Goal: Task Accomplishment & Management: Manage account settings

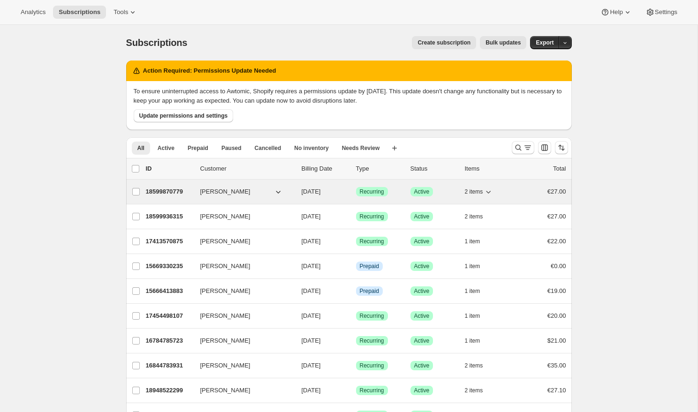
click at [278, 193] on icon "button" at bounding box center [278, 192] width 5 height 3
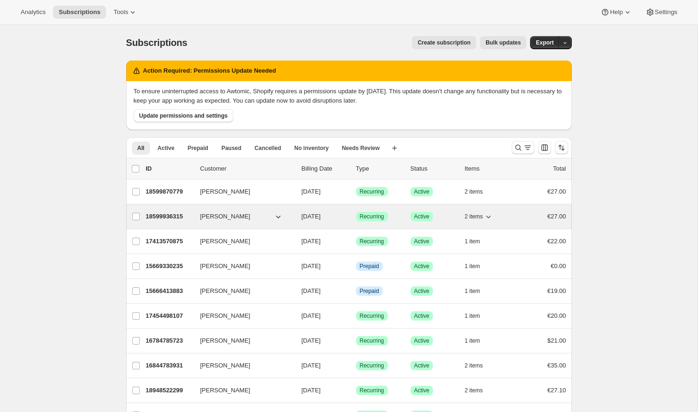
click at [278, 218] on icon "button" at bounding box center [278, 216] width 9 height 9
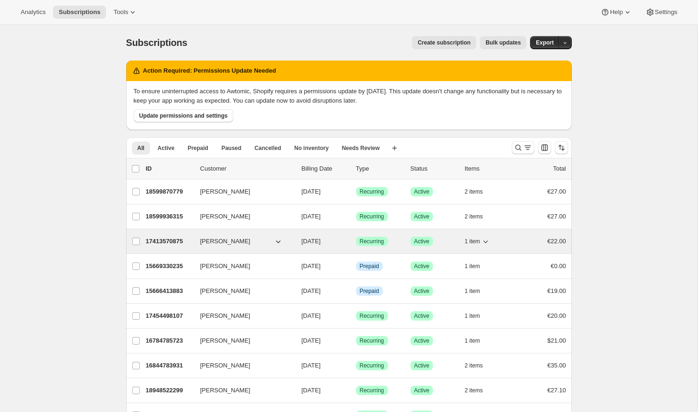
click at [277, 240] on icon "button" at bounding box center [278, 241] width 9 height 9
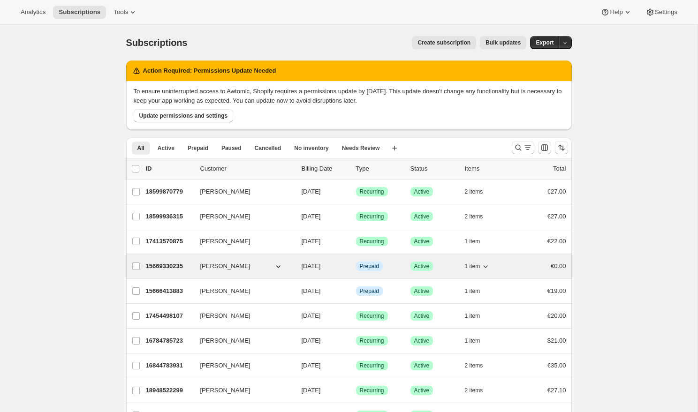
click at [278, 262] on icon "button" at bounding box center [278, 266] width 9 height 9
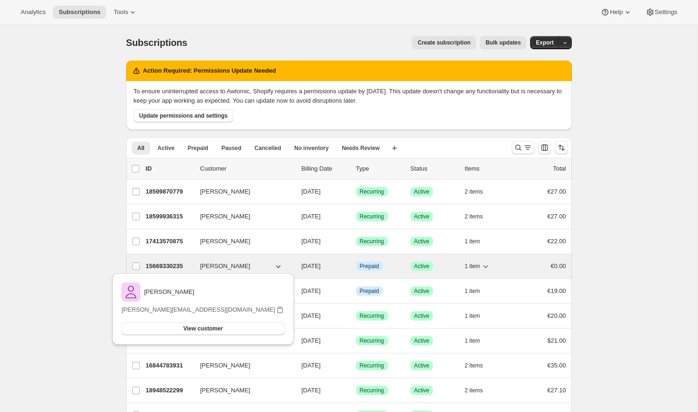
click at [278, 264] on icon "button" at bounding box center [278, 266] width 9 height 9
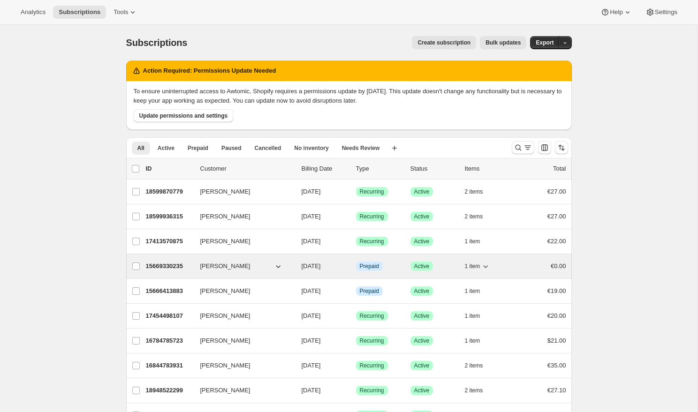
scroll to position [24, 0]
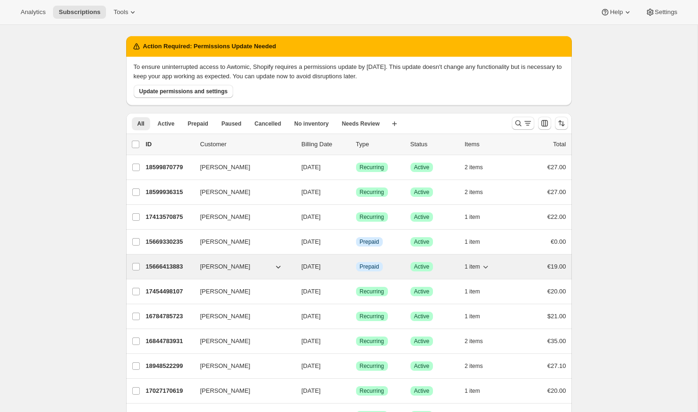
click at [277, 266] on icon "button" at bounding box center [278, 266] width 9 height 9
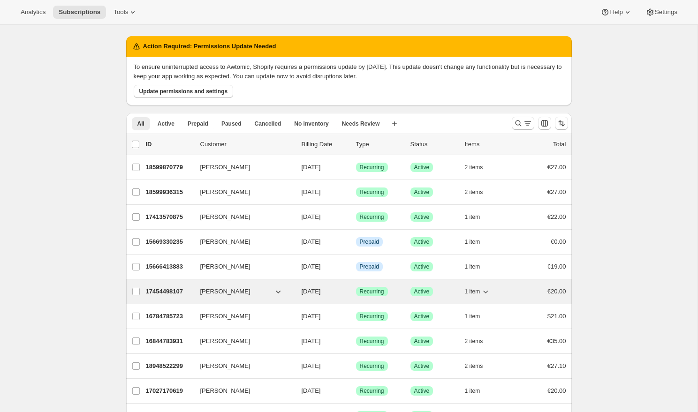
click at [277, 291] on icon "button" at bounding box center [278, 291] width 9 height 9
click at [278, 292] on icon "button" at bounding box center [278, 291] width 9 height 9
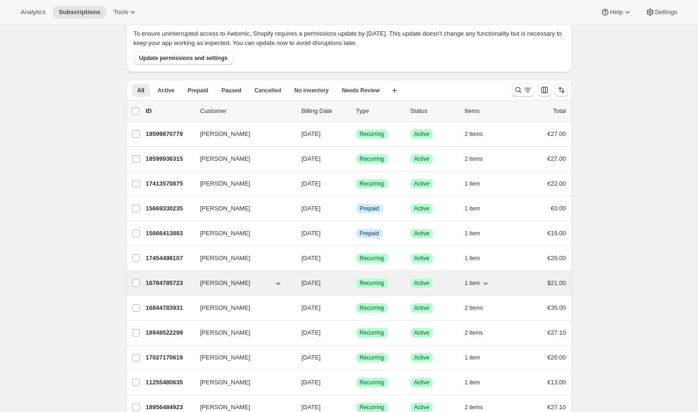
scroll to position [59, 0]
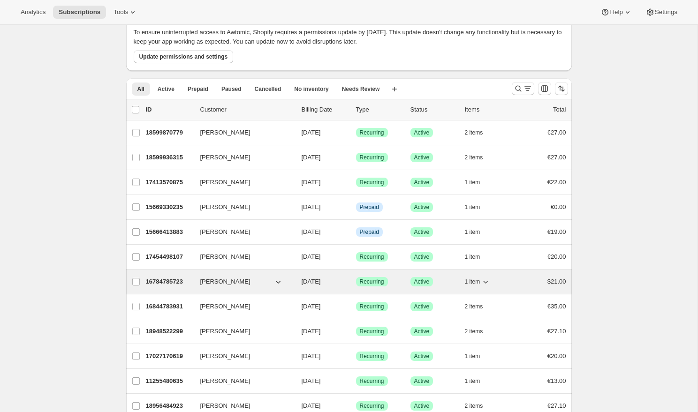
click at [276, 283] on icon "button" at bounding box center [278, 281] width 9 height 9
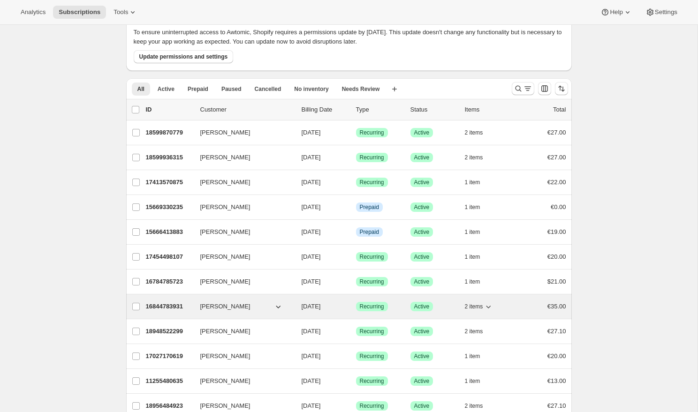
click at [276, 310] on icon "button" at bounding box center [278, 306] width 9 height 9
click at [277, 309] on icon "button" at bounding box center [278, 306] width 9 height 9
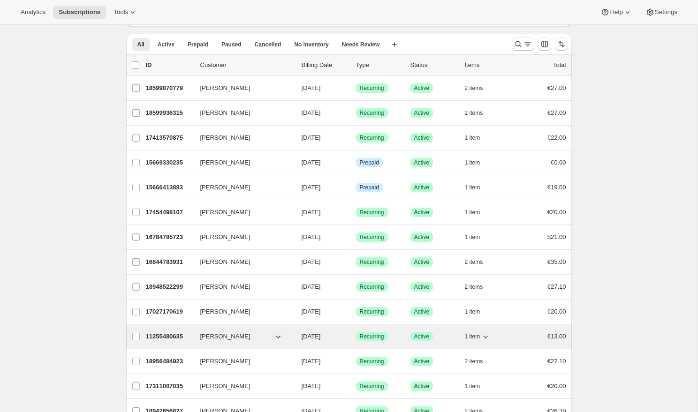
scroll to position [120, 0]
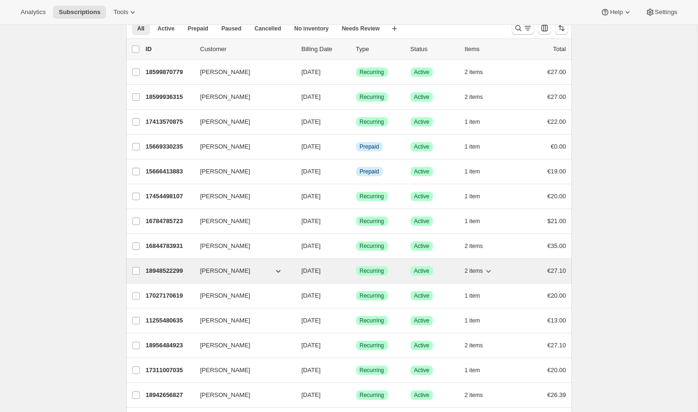
click at [277, 270] on icon "button" at bounding box center [278, 270] width 9 height 9
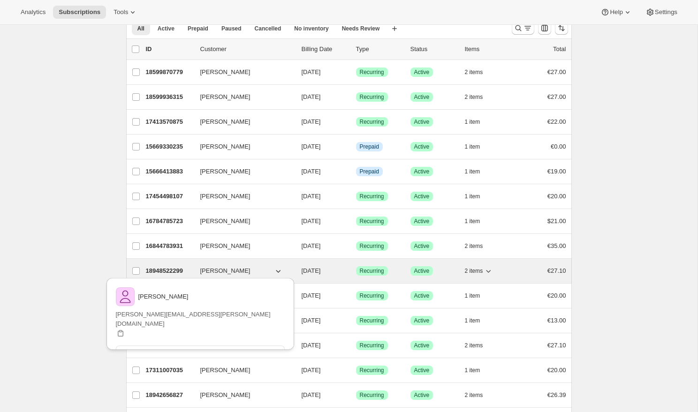
click at [277, 271] on icon "button" at bounding box center [278, 270] width 9 height 9
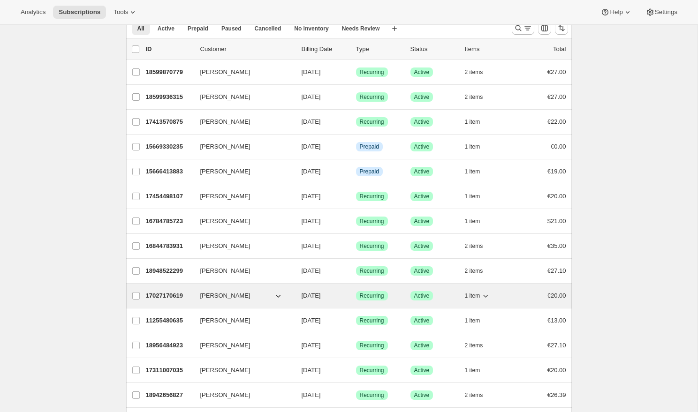
click at [281, 297] on icon "button" at bounding box center [278, 295] width 9 height 9
click at [278, 296] on icon "button" at bounding box center [278, 295] width 9 height 9
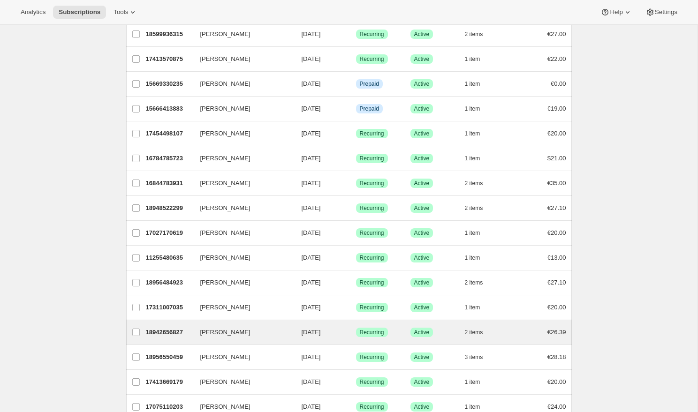
scroll to position [189, 0]
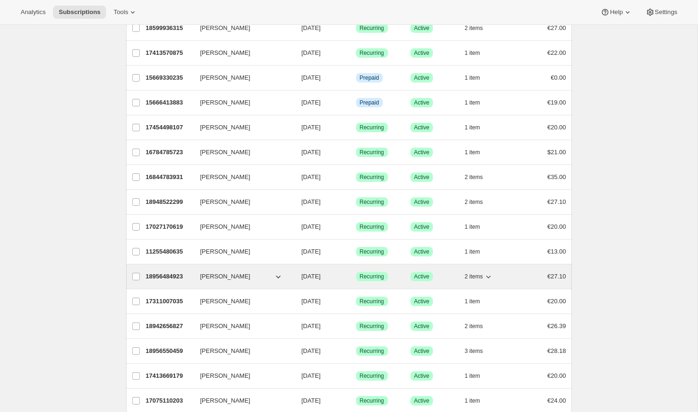
click at [277, 276] on icon "button" at bounding box center [278, 276] width 9 height 9
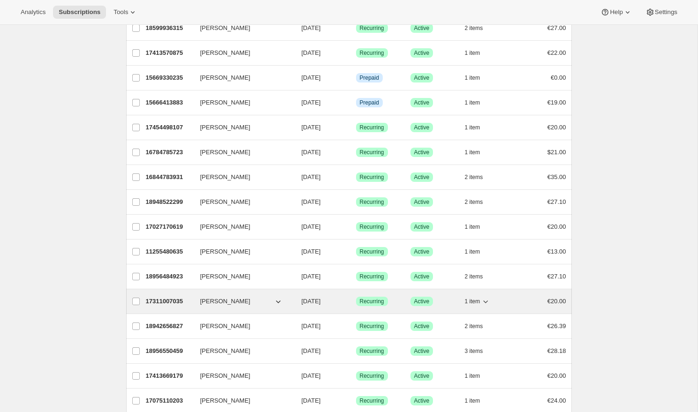
click at [276, 302] on icon "button" at bounding box center [278, 301] width 9 height 9
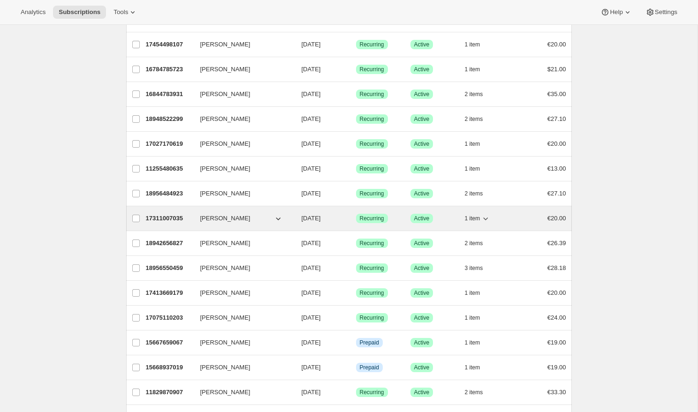
scroll to position [279, 0]
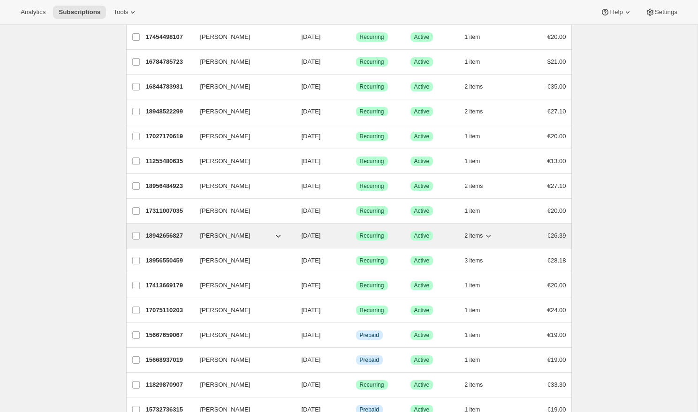
click at [276, 235] on icon "button" at bounding box center [278, 235] width 9 height 9
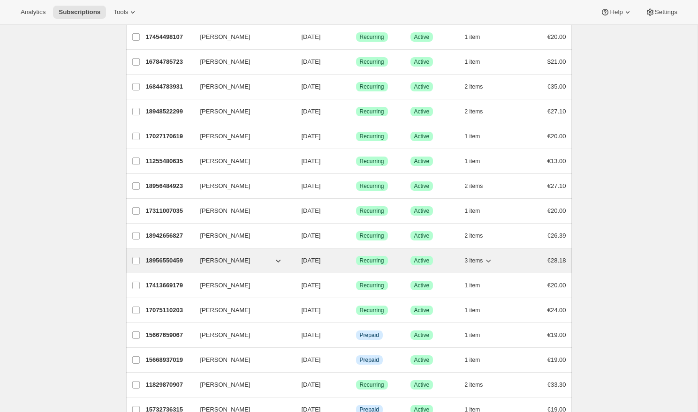
click at [282, 259] on icon "button" at bounding box center [278, 260] width 9 height 9
click at [279, 260] on icon "button" at bounding box center [278, 260] width 9 height 9
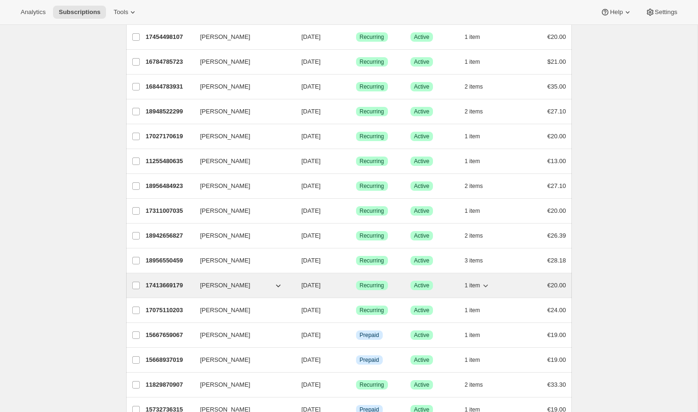
click at [279, 282] on icon "button" at bounding box center [278, 285] width 9 height 9
click at [279, 285] on icon "button" at bounding box center [278, 285] width 9 height 9
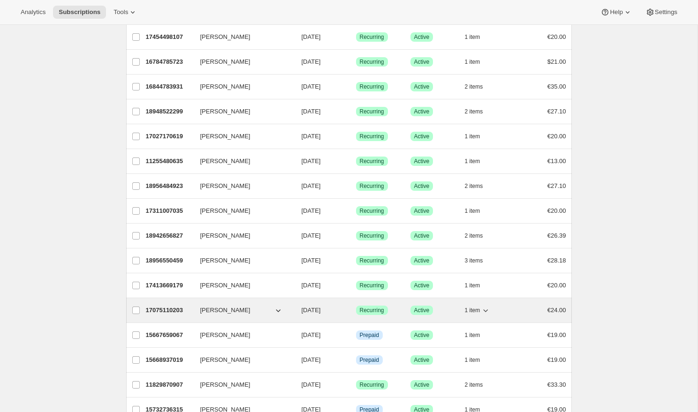
click at [279, 308] on icon "button" at bounding box center [278, 310] width 9 height 9
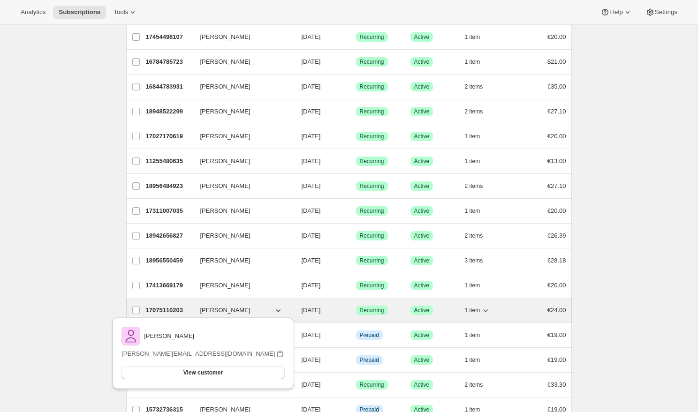
click at [280, 308] on icon "button" at bounding box center [278, 310] width 9 height 9
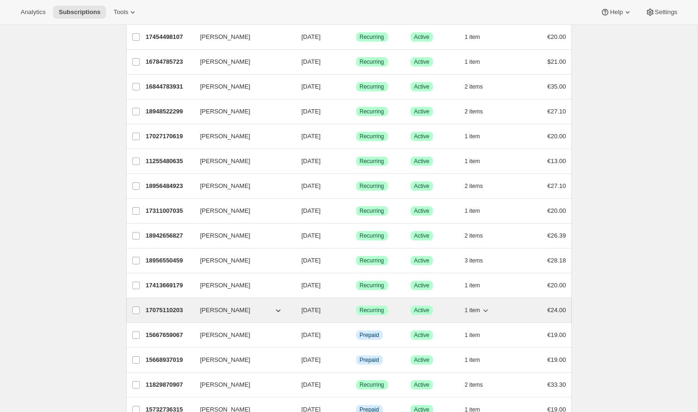
scroll to position [319, 0]
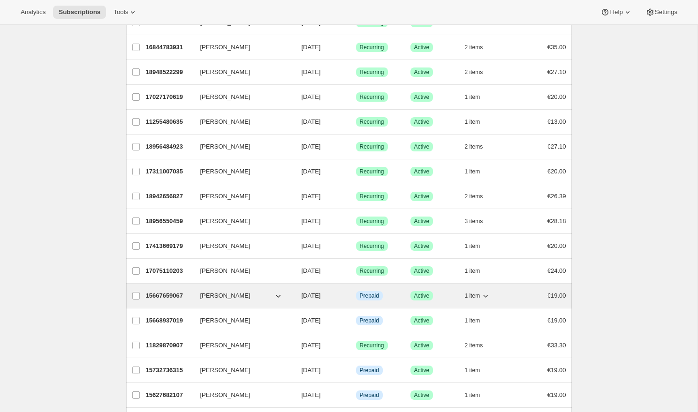
click at [278, 297] on icon "button" at bounding box center [278, 296] width 5 height 3
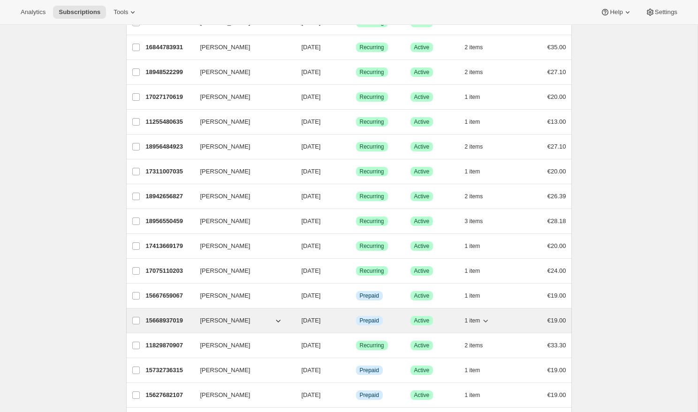
click at [277, 321] on icon "button" at bounding box center [278, 321] width 5 height 3
click at [277, 320] on icon "button" at bounding box center [278, 320] width 9 height 9
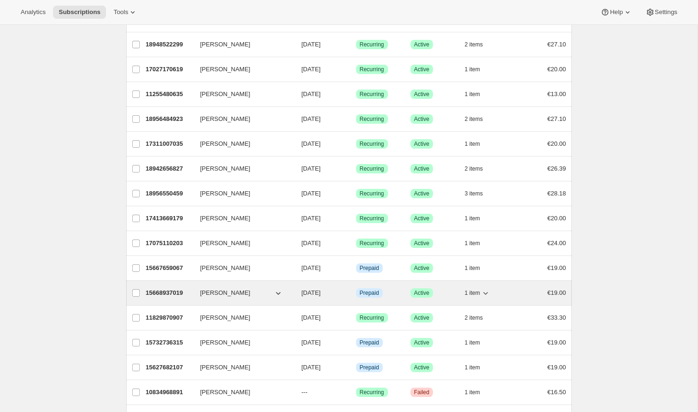
scroll to position [354, 0]
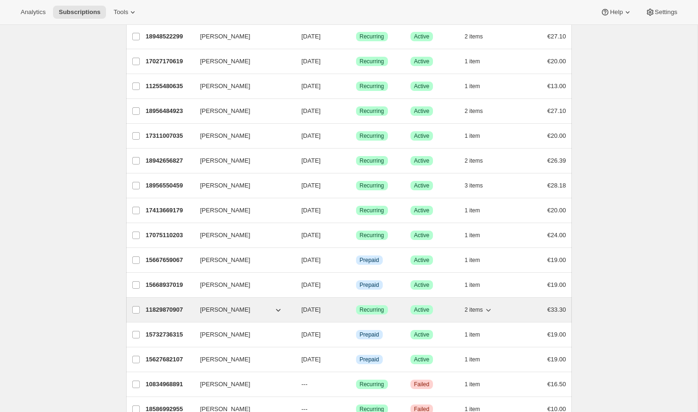
click at [277, 307] on icon "button" at bounding box center [278, 309] width 9 height 9
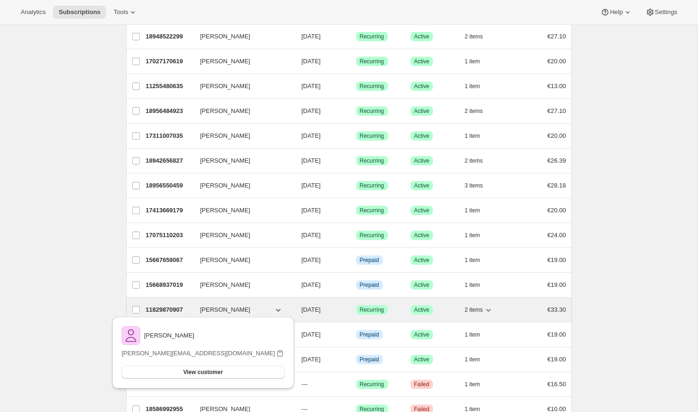
click at [278, 312] on icon "button" at bounding box center [278, 310] width 5 height 3
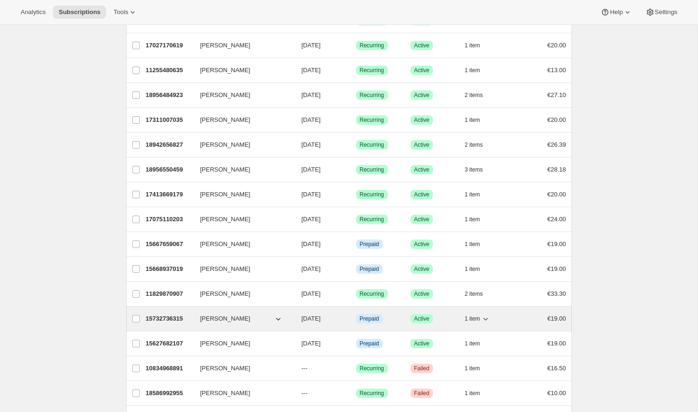
scroll to position [383, 0]
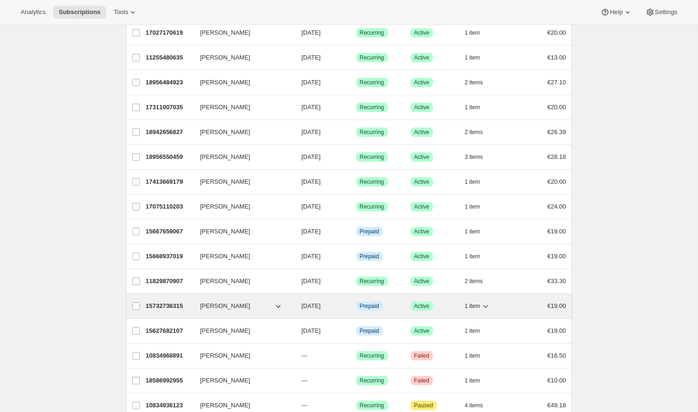
click at [278, 306] on icon "button" at bounding box center [278, 306] width 9 height 9
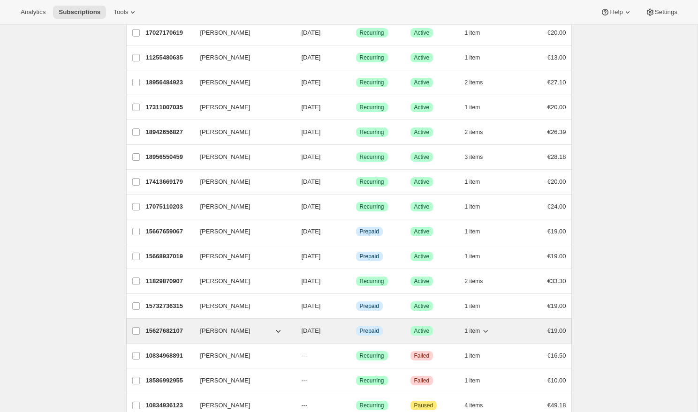
click at [277, 331] on icon "button" at bounding box center [278, 331] width 9 height 9
click at [278, 330] on icon "button" at bounding box center [278, 331] width 9 height 9
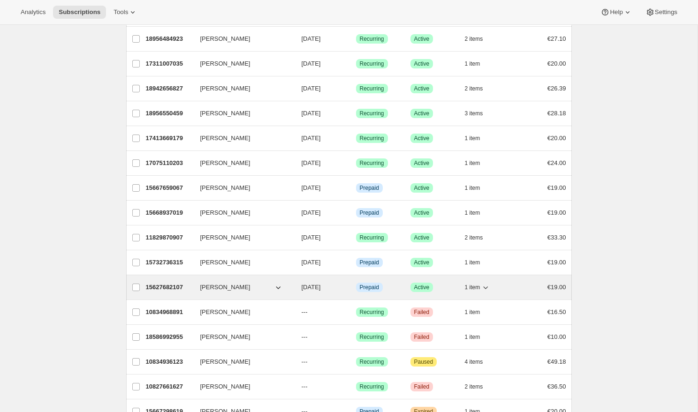
scroll to position [449, 0]
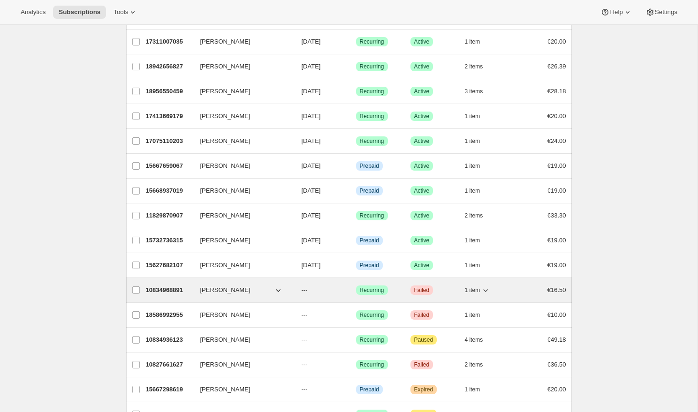
click at [279, 289] on icon "button" at bounding box center [278, 290] width 9 height 9
click at [269, 289] on button "Pablo Gumilla" at bounding box center [242, 290] width 94 height 15
click at [275, 289] on icon "button" at bounding box center [278, 290] width 9 height 9
click at [303, 287] on span "---" at bounding box center [305, 290] width 6 height 7
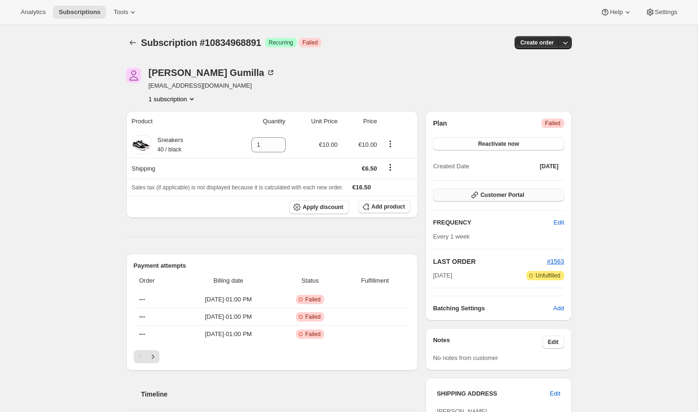
click at [474, 193] on icon "button" at bounding box center [475, 195] width 7 height 7
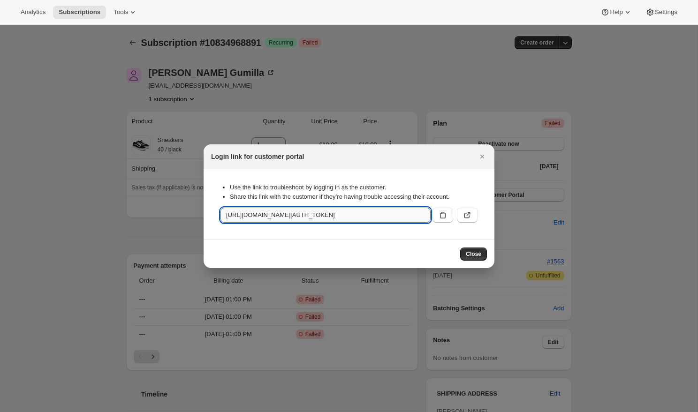
click at [399, 213] on input "https://pablo-qa-1.myshopify.com/tools/bundle-subscriptions?authToken=eyJhbGciO…" at bounding box center [326, 215] width 210 height 15
click at [406, 214] on input "https://pablo-qa-1.myshopify.com/tools/bundle-subscriptions?authToken=eyJhbGciO…" at bounding box center [326, 215] width 210 height 15
click at [472, 251] on span "Close" at bounding box center [473, 255] width 15 height 8
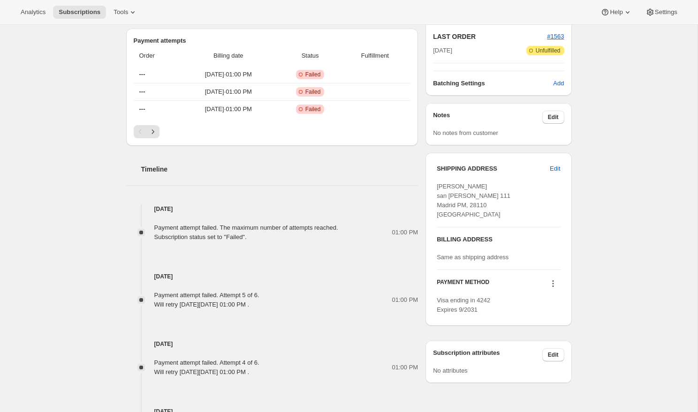
scroll to position [233, 0]
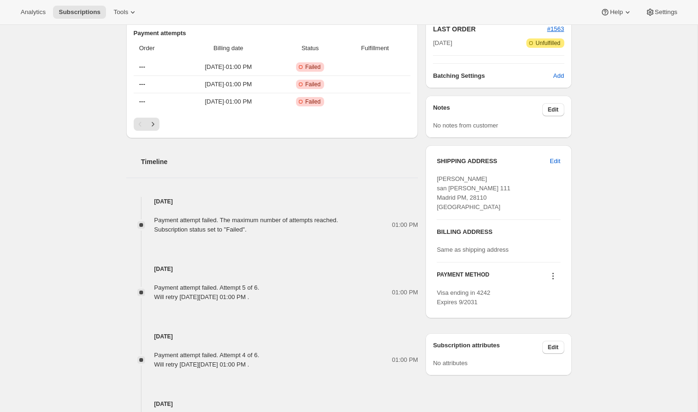
drag, startPoint x: 582, startPoint y: 239, endPoint x: 583, endPoint y: 220, distance: 19.3
click at [584, 228] on div "Subscription #10834968891. This page is ready Subscription #10834968891 Success…" at bounding box center [349, 172] width 698 height 761
click at [554, 162] on span "Edit" at bounding box center [555, 161] width 10 height 9
select select "PM"
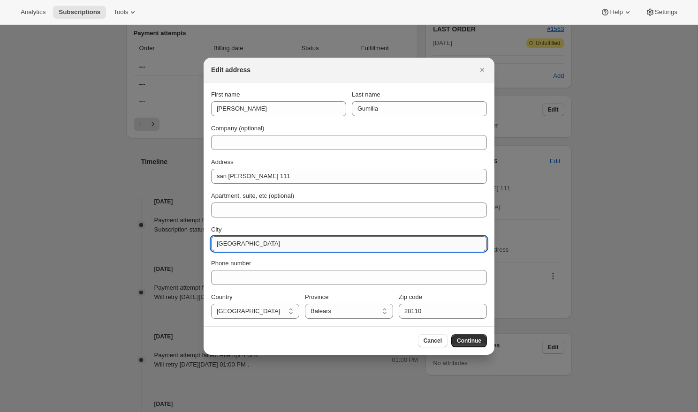
click at [280, 243] on input "Madrid" at bounding box center [349, 243] width 276 height 15
type input "Albacete"
click at [426, 310] on input "28110" at bounding box center [443, 311] width 88 height 15
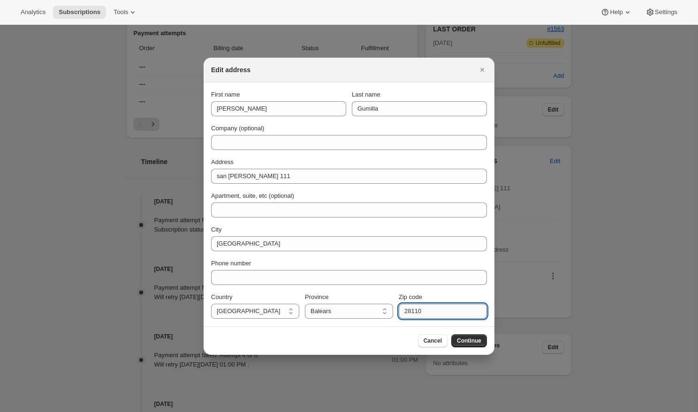
click at [426, 310] on input "28110" at bounding box center [443, 311] width 88 height 15
type input "02003"
click at [356, 335] on div "Cancel Continue" at bounding box center [349, 341] width 276 height 13
click at [350, 313] on select "A Coruña Álava Albacete Alicante Almería Asturias Ávila Badajoz Balears Barcelo…" at bounding box center [349, 311] width 88 height 15
select select "AB"
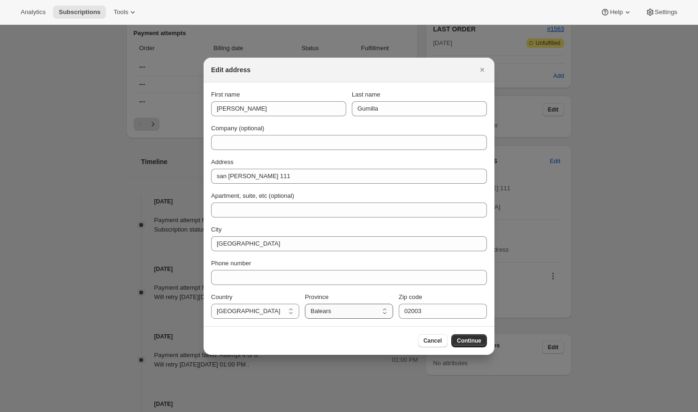
click at [305, 304] on select "A Coruña Álava Albacete Alicante Almería Asturias Ávila Badajoz Balears Barcelo…" at bounding box center [349, 311] width 88 height 15
click at [465, 341] on span "Continue" at bounding box center [469, 341] width 24 height 8
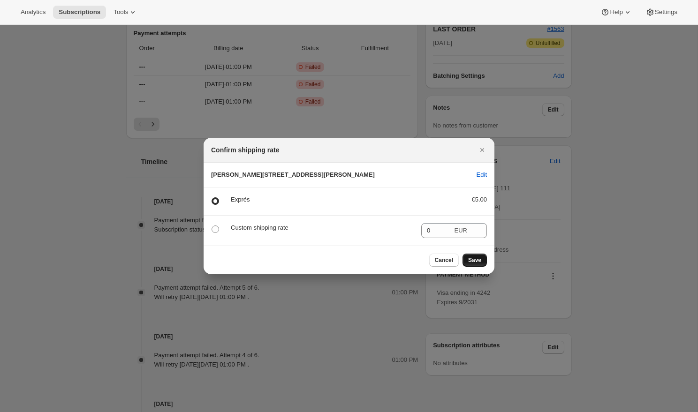
click at [474, 264] on span "Save" at bounding box center [474, 261] width 13 height 8
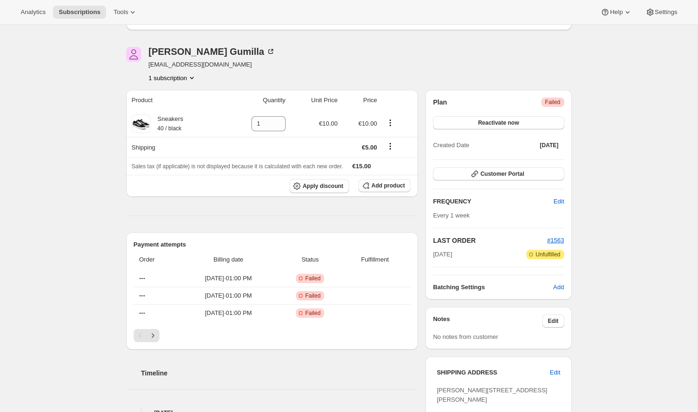
scroll to position [0, 0]
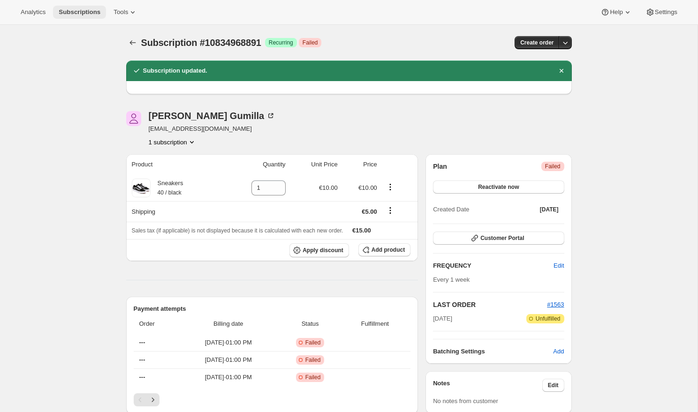
click at [80, 11] on span "Subscriptions" at bounding box center [80, 12] width 42 height 8
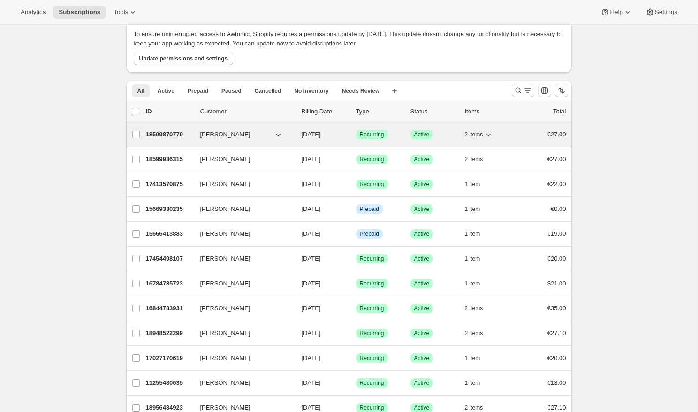
scroll to position [57, 0]
click at [276, 137] on icon "button" at bounding box center [278, 134] width 9 height 9
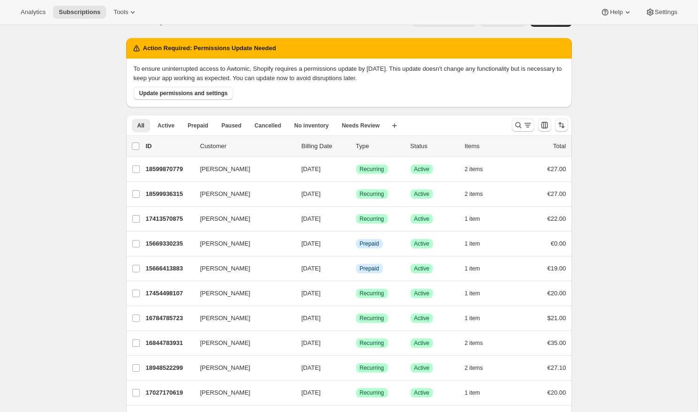
scroll to position [46, 0]
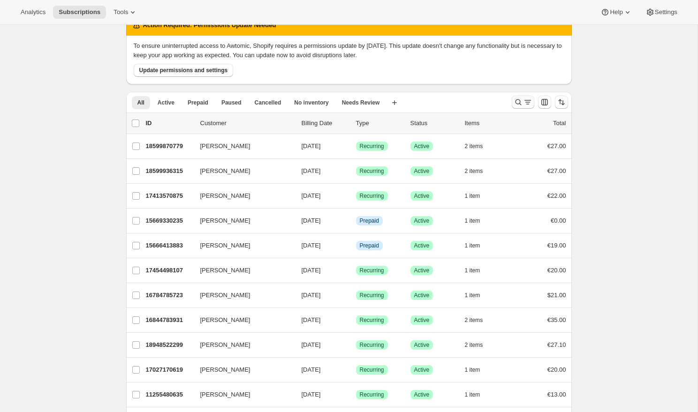
click at [523, 102] on icon "Search and filter results" at bounding box center [527, 102] width 9 height 9
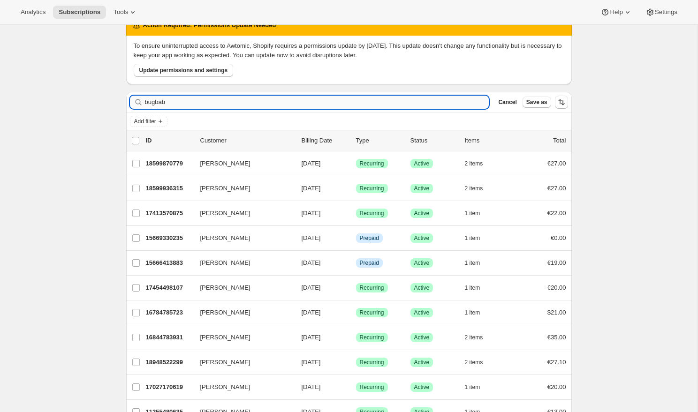
type input "bugbab"
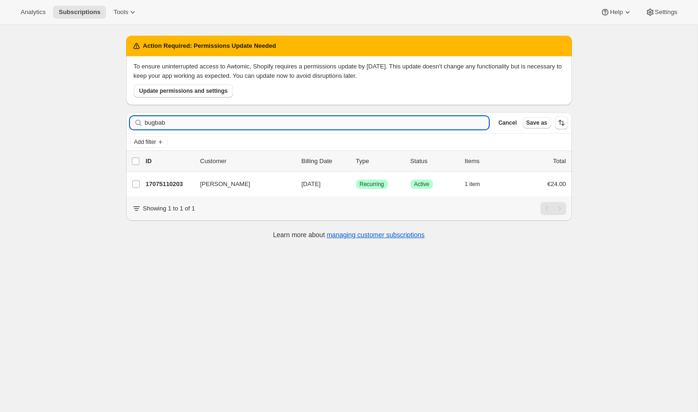
scroll to position [25, 0]
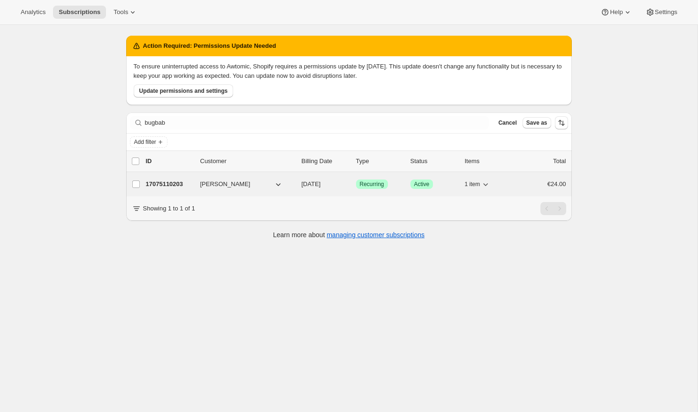
click at [190, 186] on p "17075110203" at bounding box center [169, 184] width 47 height 9
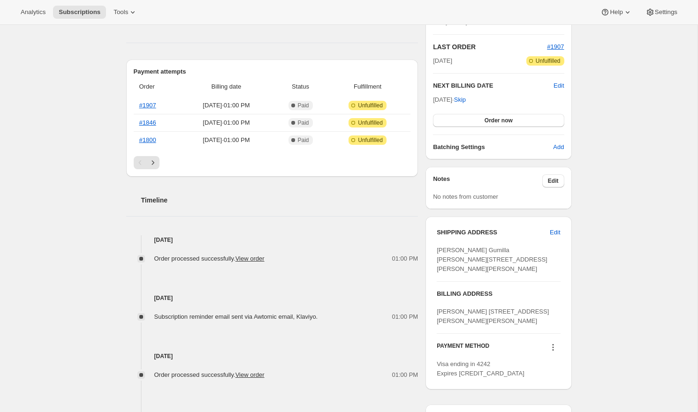
scroll to position [193, 0]
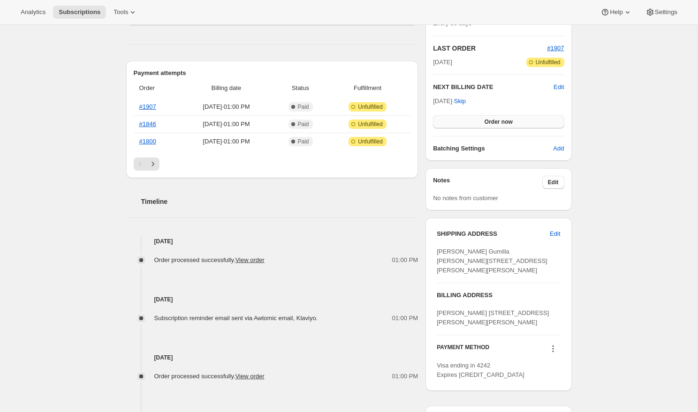
click at [464, 122] on button "Order now" at bounding box center [498, 121] width 131 height 13
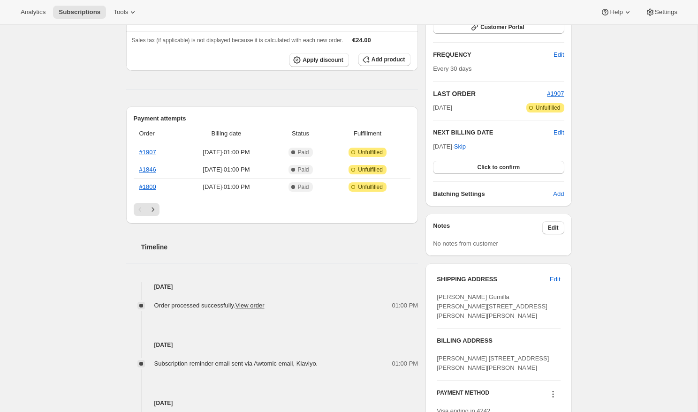
scroll to position [118, 0]
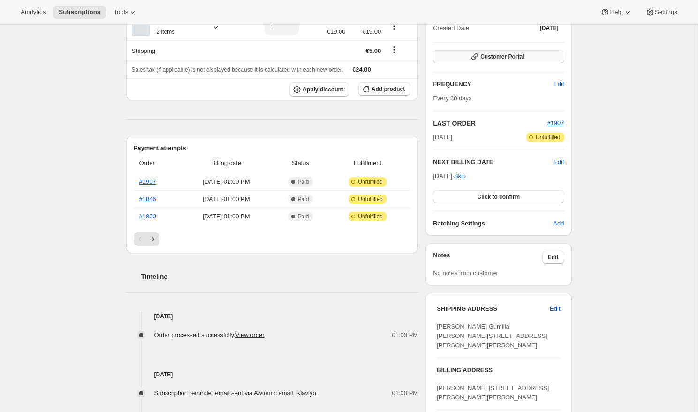
click at [472, 58] on icon "button" at bounding box center [475, 56] width 7 height 7
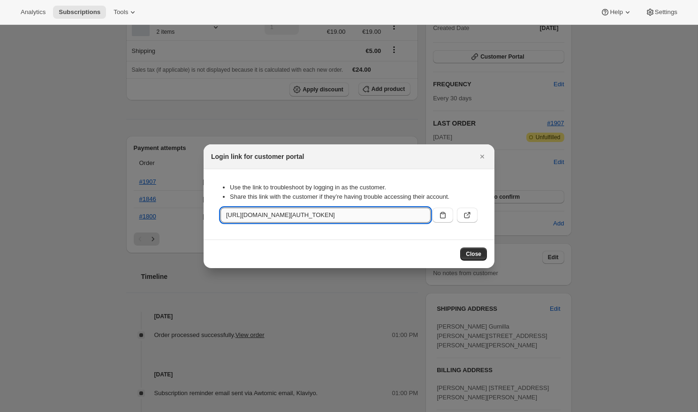
click at [393, 216] on input "https://pablo-qa-1.myshopify.com/tools/bundle-subscriptions?authToken=eyJhbGciO…" at bounding box center [326, 215] width 210 height 15
drag, startPoint x: 408, startPoint y: 215, endPoint x: 412, endPoint y: 167, distance: 48.5
click at [408, 215] on input "https://pablo-qa-1.myshopify.com/tools/bundle-subscriptions?authToken=eyJhbGciO…" at bounding box center [326, 215] width 210 height 15
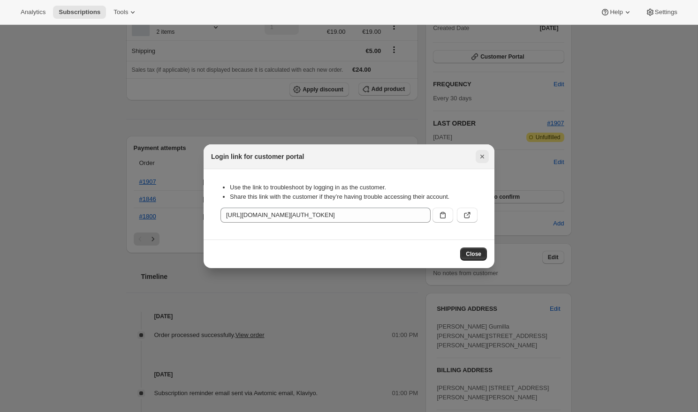
click at [483, 158] on icon "Close" at bounding box center [482, 156] width 9 height 9
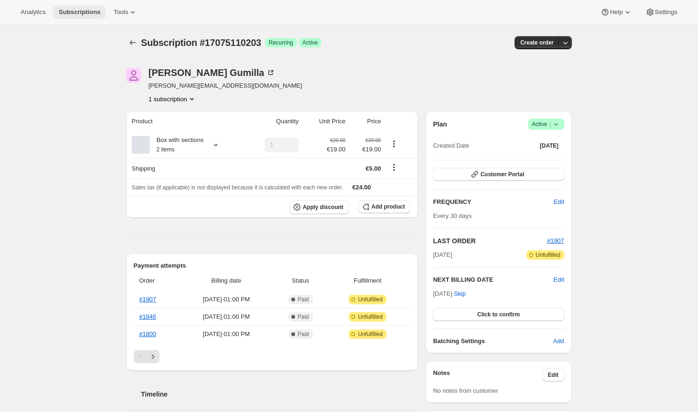
click at [97, 14] on span "Subscriptions" at bounding box center [80, 12] width 42 height 8
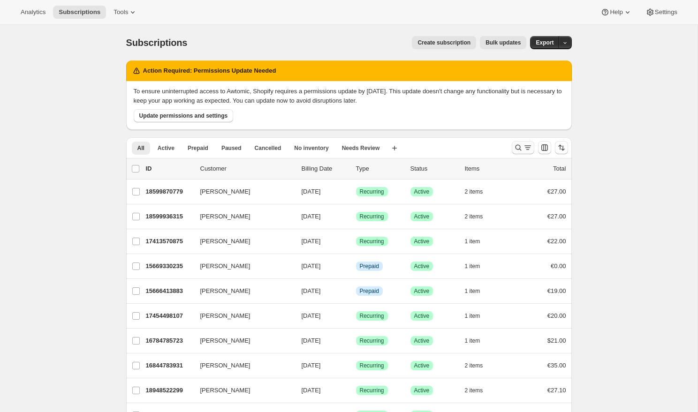
click at [524, 145] on icon "Search and filter results" at bounding box center [527, 147] width 9 height 9
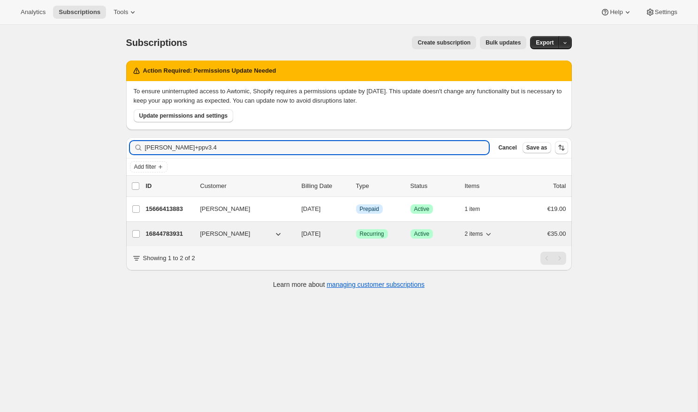
type input "pablo+ppv3.4"
click at [179, 235] on p "16844783931" at bounding box center [169, 233] width 47 height 9
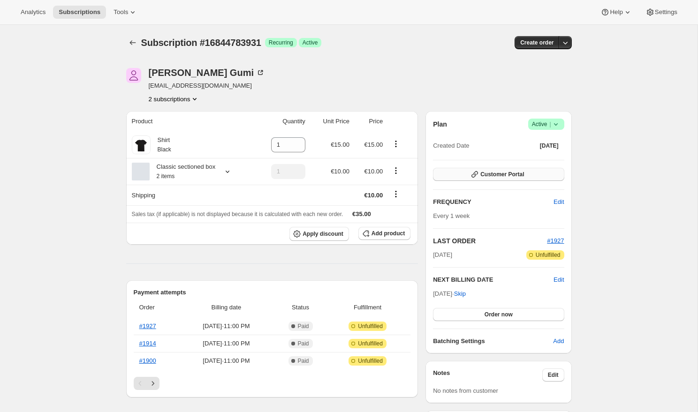
click at [484, 177] on span "Customer Portal" at bounding box center [502, 175] width 44 height 8
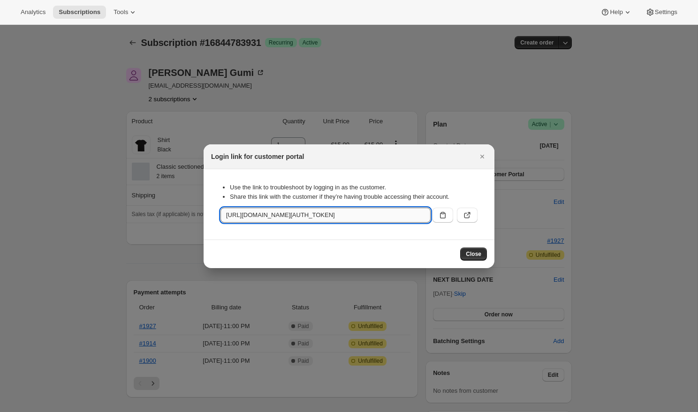
click at [406, 219] on input "https://pablo-qa-1.myshopify.com/tools/bundle-subscriptions?authToken=eyJhbGciO…" at bounding box center [326, 215] width 210 height 15
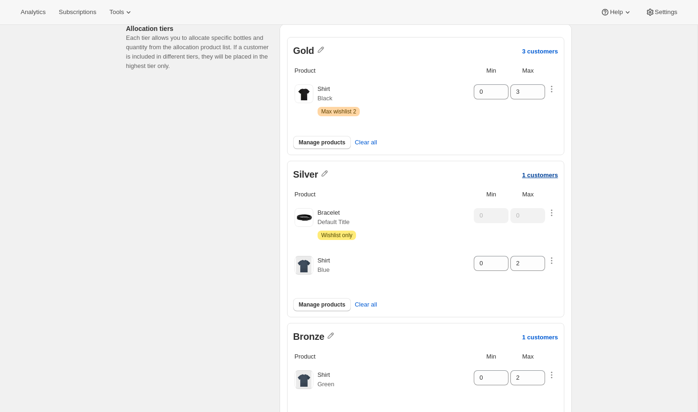
scroll to position [101, 0]
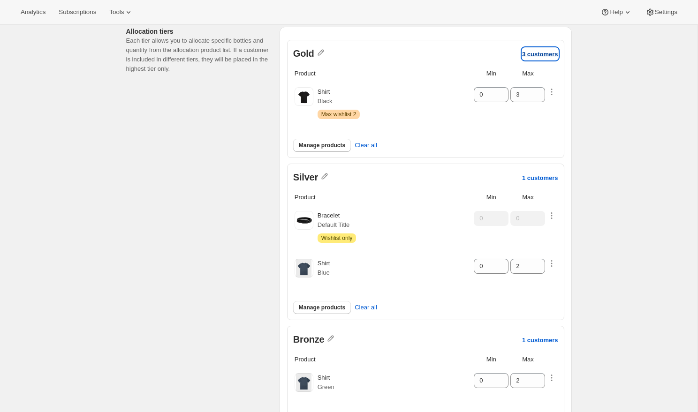
click at [527, 56] on p "3 customers" at bounding box center [540, 54] width 36 height 7
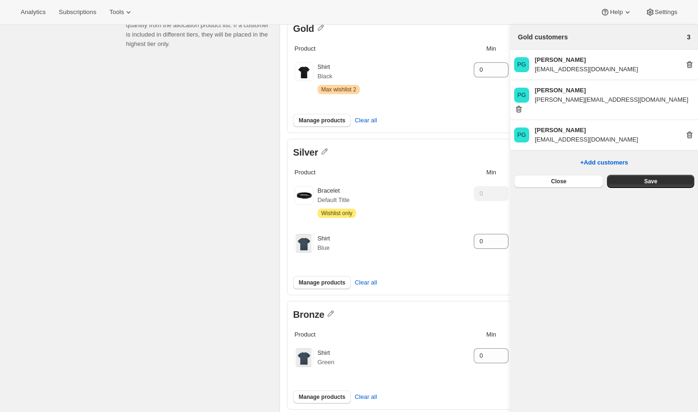
scroll to position [90, 0]
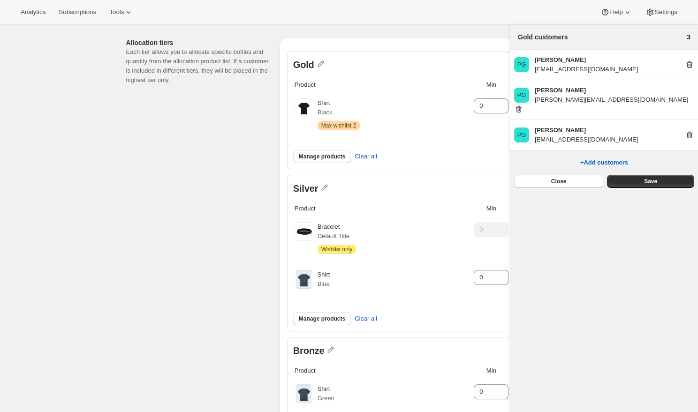
click at [581, 175] on button "Close" at bounding box center [558, 181] width 89 height 13
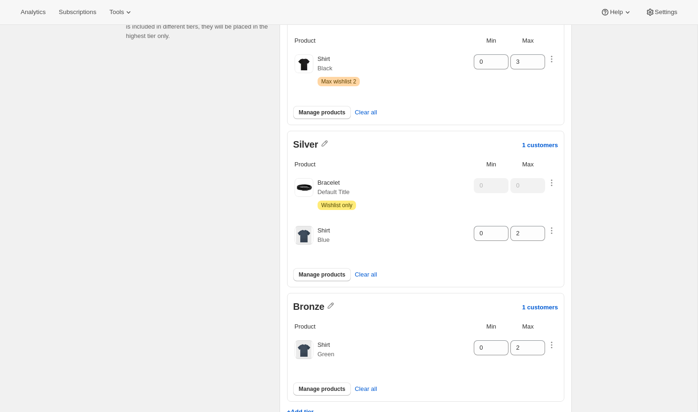
scroll to position [181, 0]
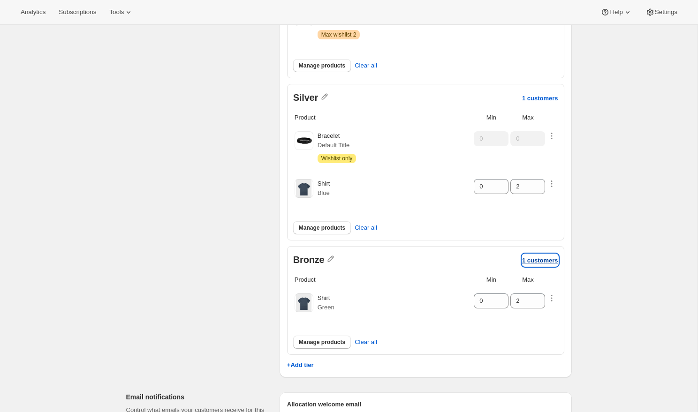
click at [543, 259] on p "1 customers" at bounding box center [540, 260] width 36 height 7
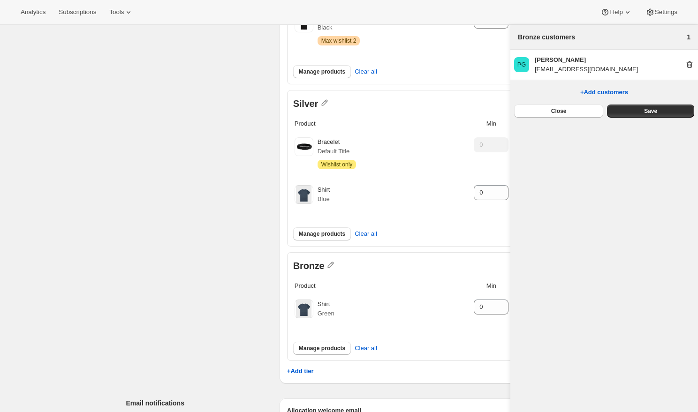
scroll to position [175, 0]
drag, startPoint x: 545, startPoint y: 71, endPoint x: 576, endPoint y: 71, distance: 31.0
click at [576, 71] on p "pablo+ppv3.4@awtomic.com" at bounding box center [586, 69] width 103 height 9
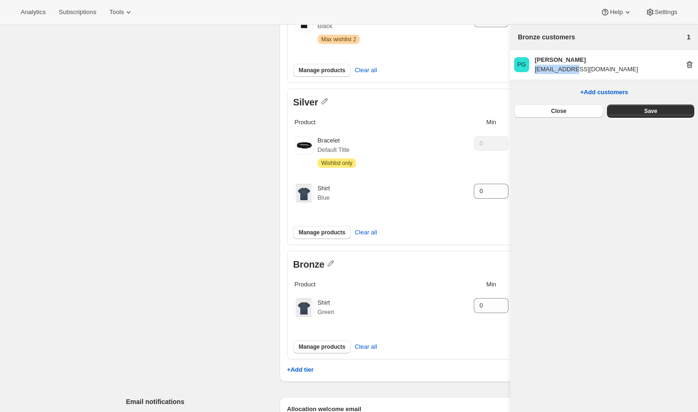
copy p "pablo+ppv3.4"
drag, startPoint x: 569, startPoint y: 112, endPoint x: 570, endPoint y: 102, distance: 9.9
click at [569, 112] on button "Close" at bounding box center [558, 111] width 89 height 13
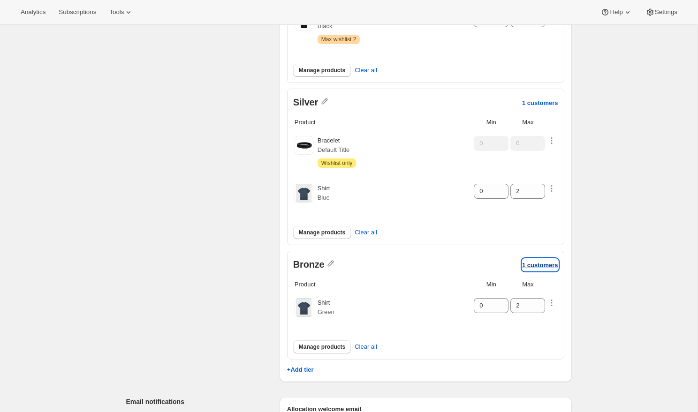
click at [542, 265] on p "1 customers" at bounding box center [540, 265] width 36 height 7
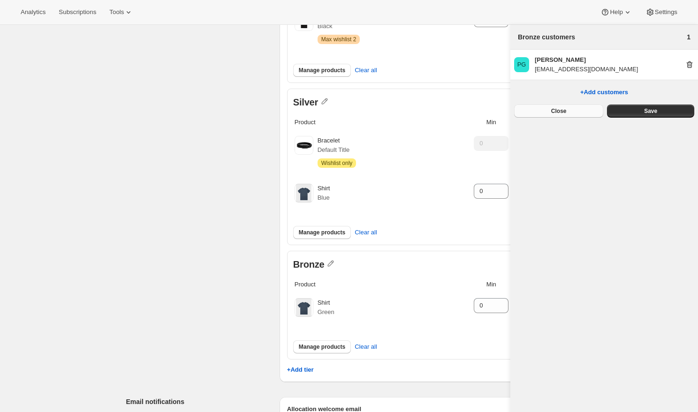
click at [564, 113] on span "Close" at bounding box center [558, 111] width 15 height 8
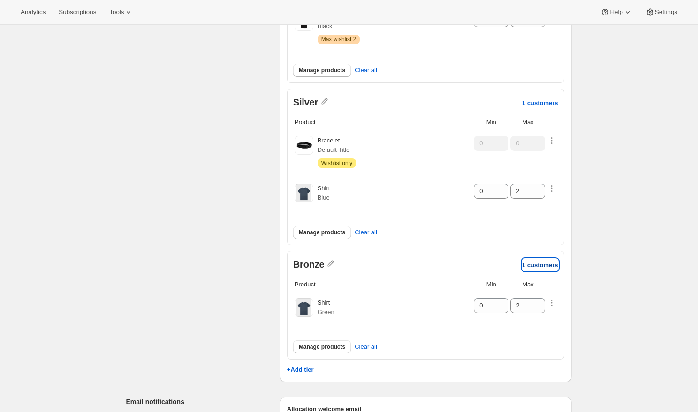
click at [532, 262] on p "1 customers" at bounding box center [540, 265] width 36 height 7
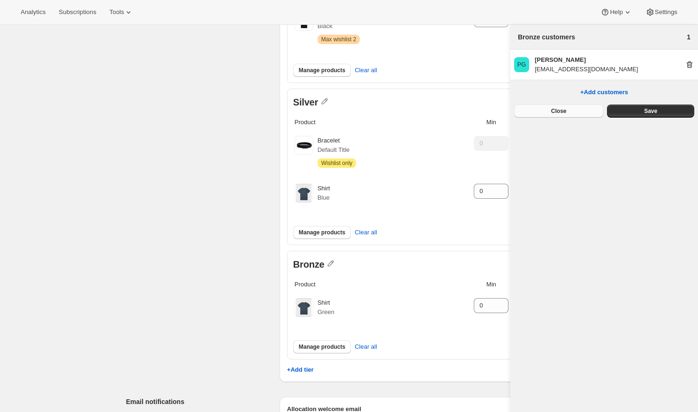
click at [565, 111] on span "Close" at bounding box center [558, 111] width 15 height 8
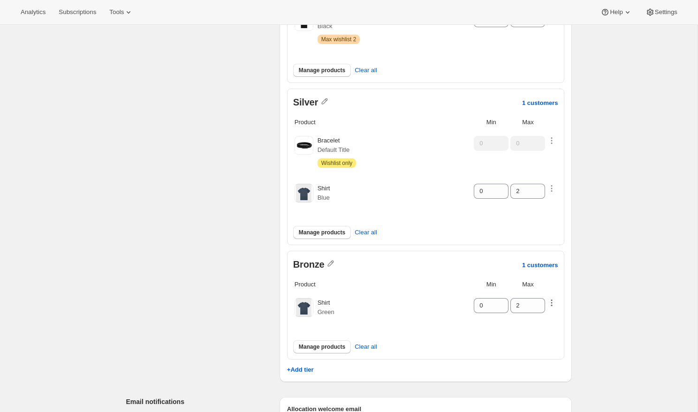
click at [556, 302] on icon "button" at bounding box center [551, 302] width 9 height 9
click at [614, 272] on div "Edit allocation. This page is ready Edit allocation Basic info Give your alloca…" at bounding box center [349, 253] width 698 height 810
click at [552, 305] on div at bounding box center [551, 304] width 9 height 12
click at [554, 302] on icon "button" at bounding box center [551, 302] width 9 height 9
click at [584, 279] on div "Edit allocation. This page is ready Edit allocation Basic info Give your alloca…" at bounding box center [349, 253] width 698 height 810
